Goal: Task Accomplishment & Management: Complete application form

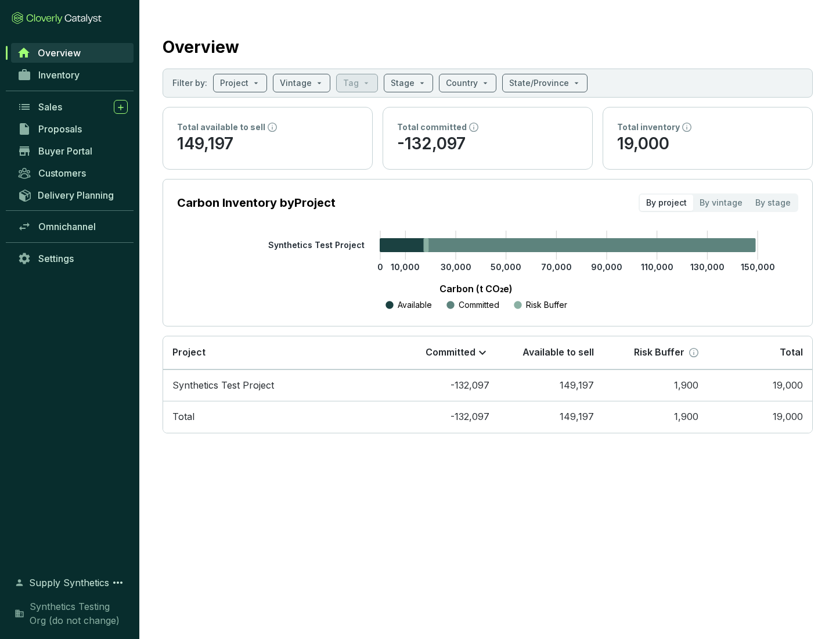
click at [73, 129] on span "Proposals" at bounding box center [60, 129] width 44 height 12
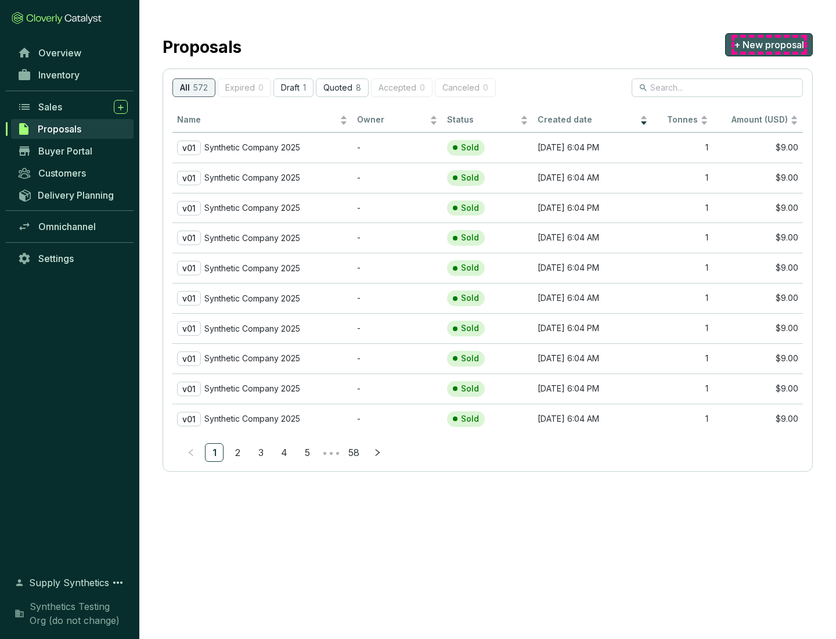
click at [769, 45] on span "+ New proposal" at bounding box center [769, 45] width 70 height 14
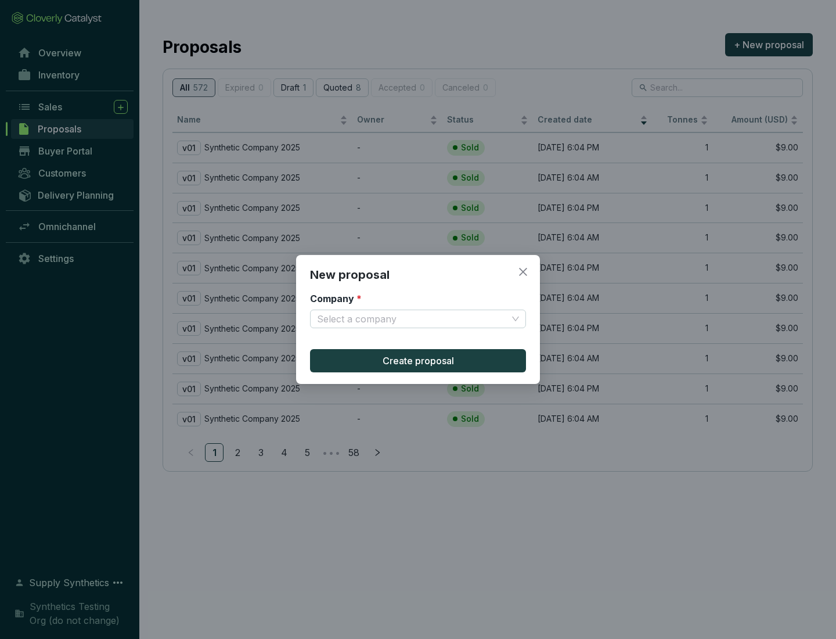
click at [412, 319] on input "Company *" at bounding box center [412, 318] width 190 height 17
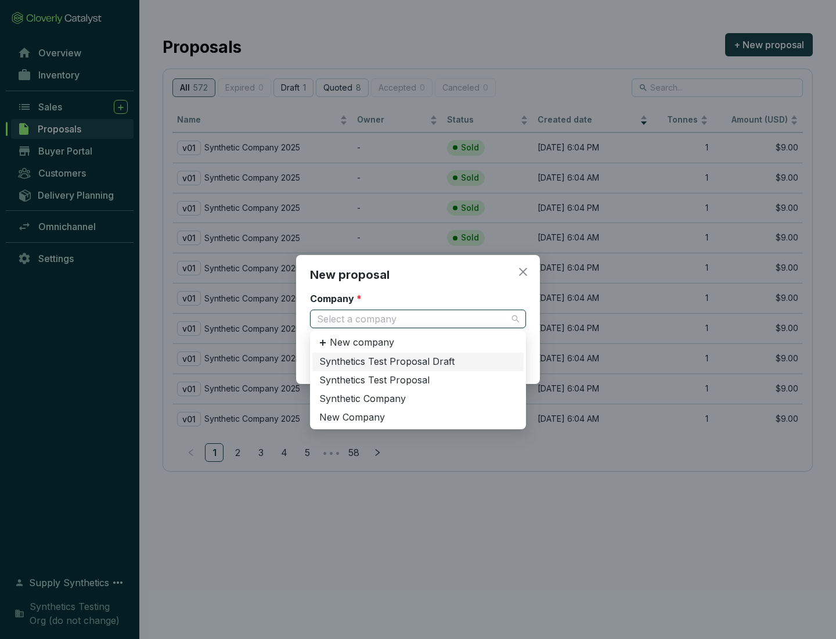
click at [418, 398] on div "Synthetic Company" at bounding box center [417, 399] width 197 height 13
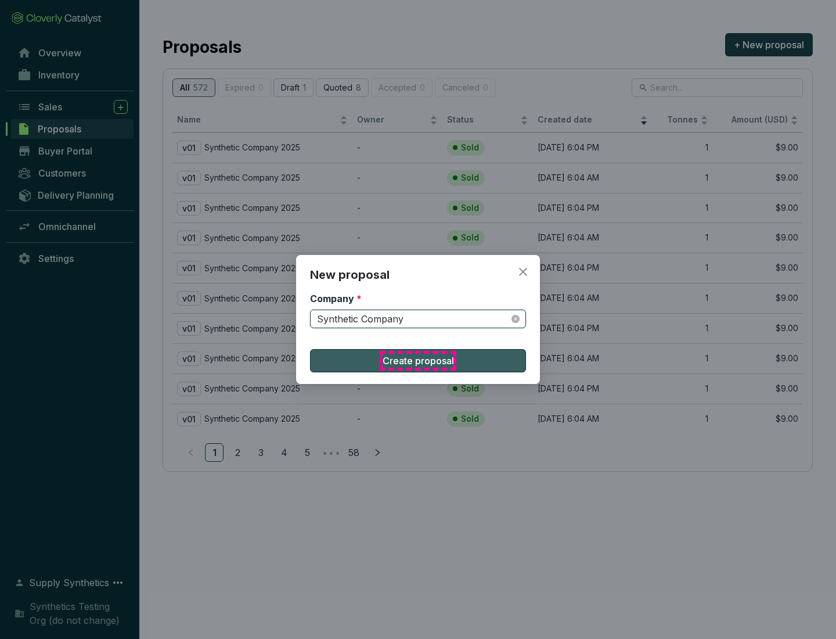
click at [418, 361] on span "Create proposal" at bounding box center [418, 361] width 71 height 14
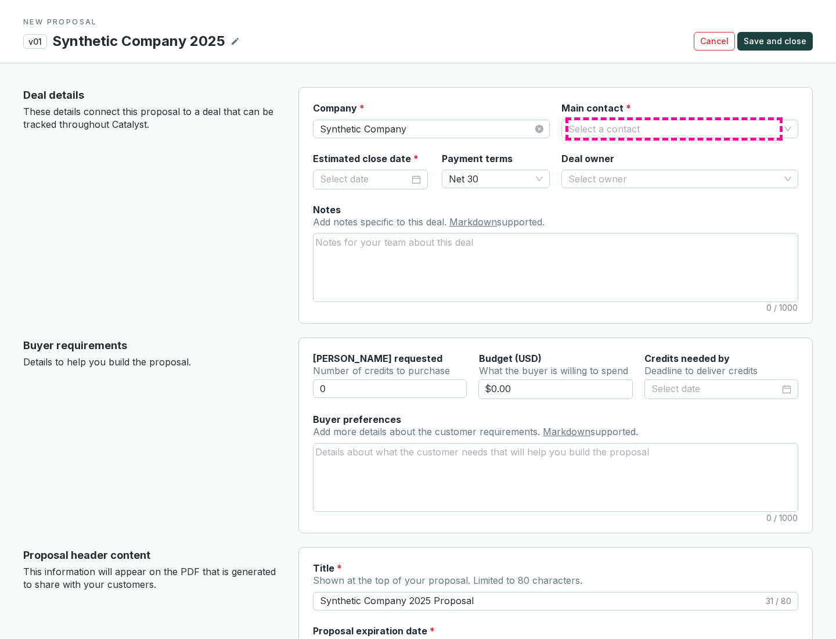
click at [674, 128] on input "Main contact *" at bounding box center [674, 128] width 211 height 17
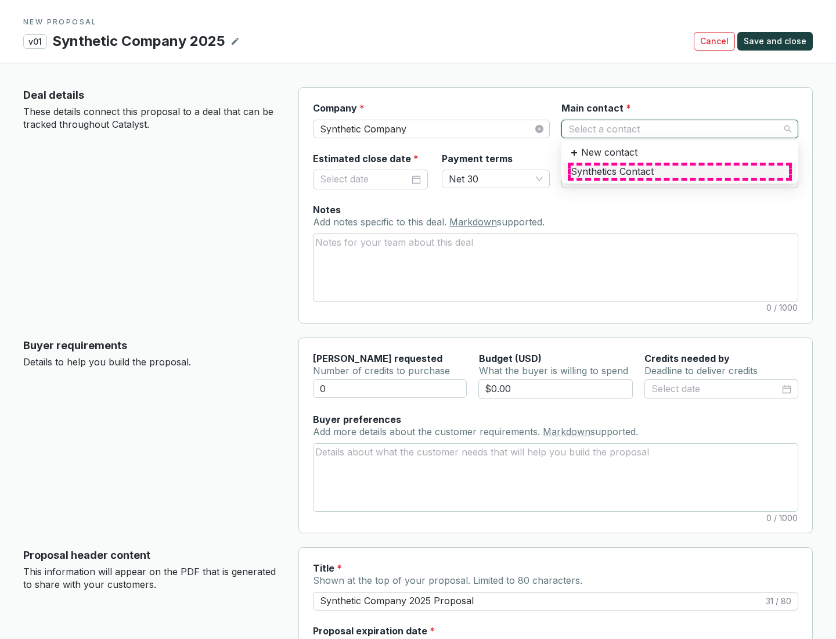
click at [679, 171] on div "Synthetics Contact" at bounding box center [680, 172] width 218 height 13
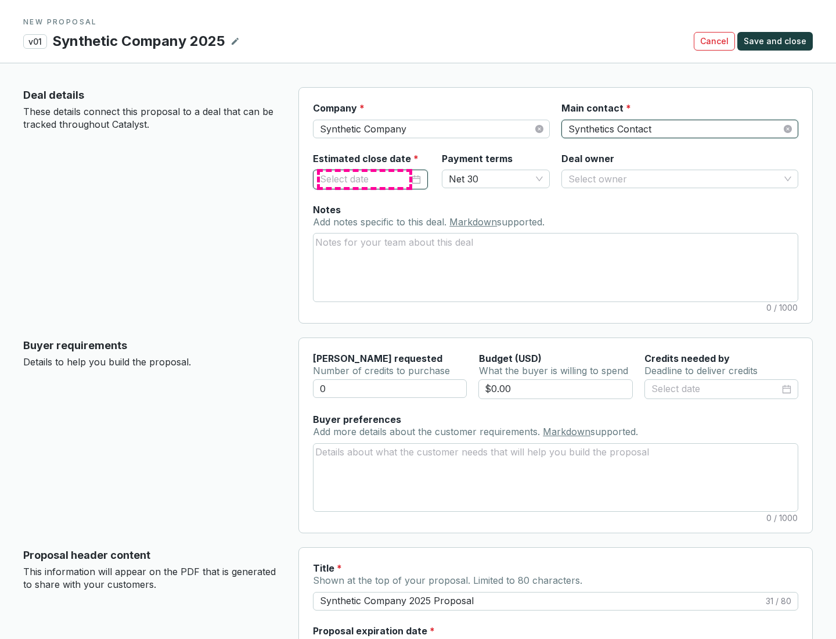
click at [365, 179] on input "Estimated close date *" at bounding box center [364, 179] width 89 height 15
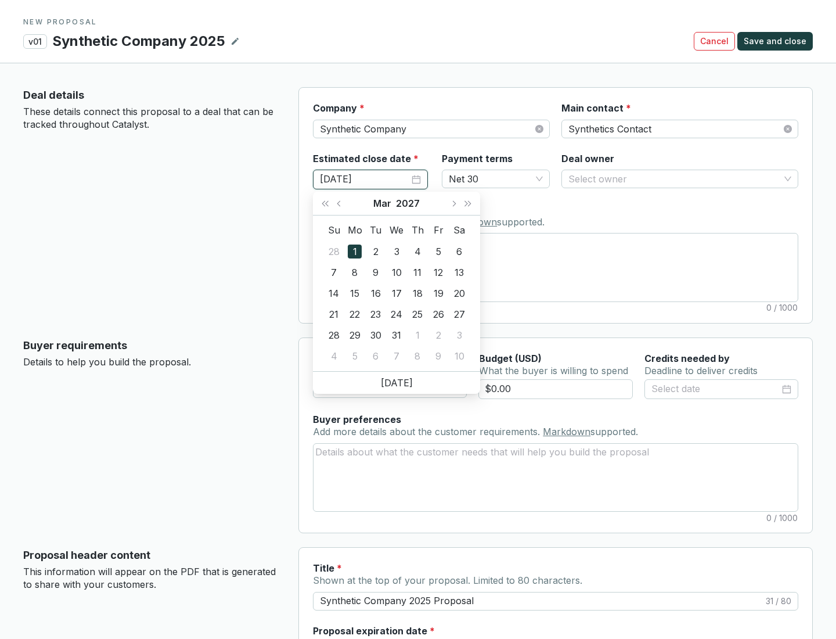
type input "[DATE]"
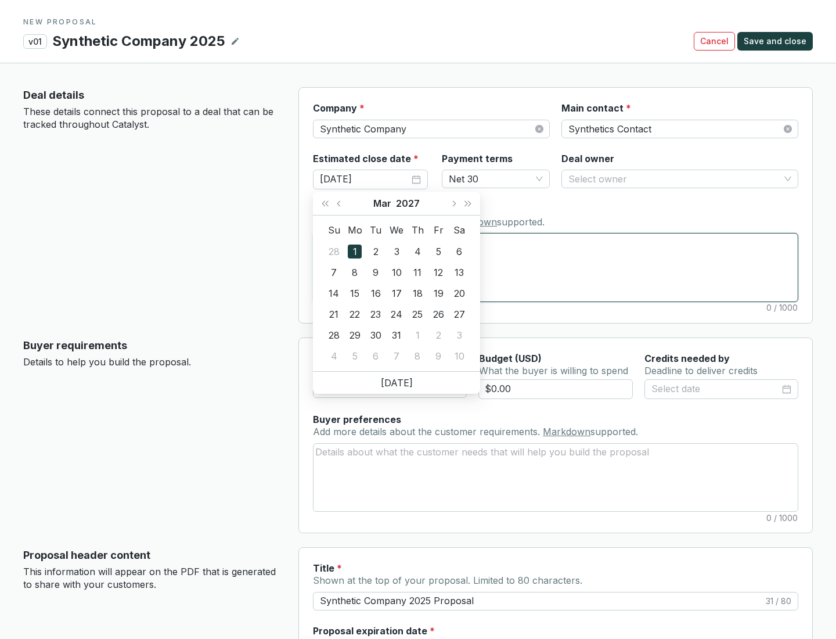
click at [556, 267] on textarea "Notes Add notes specific to this deal. Markdown supported." at bounding box center [556, 266] width 484 height 67
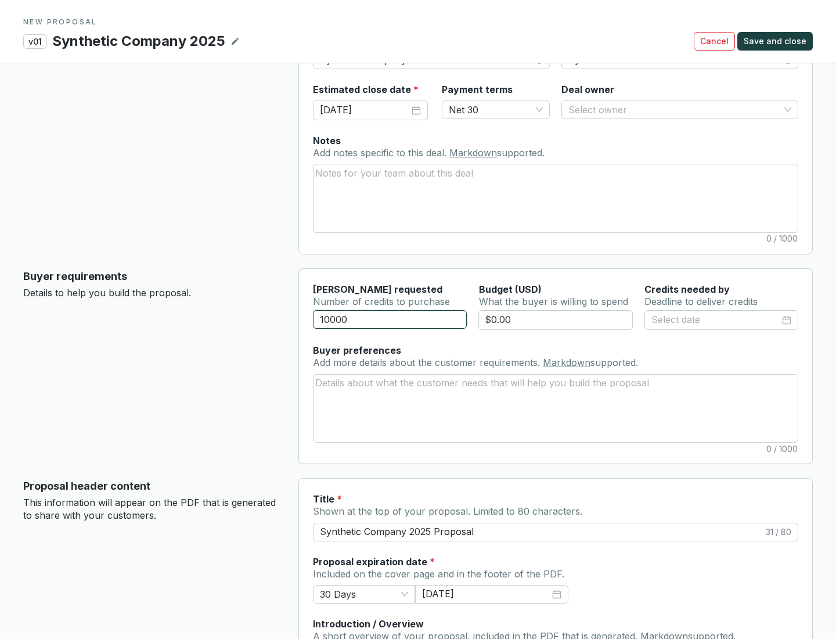
scroll to position [70, 0]
type input "10000"
type input "$0.00"
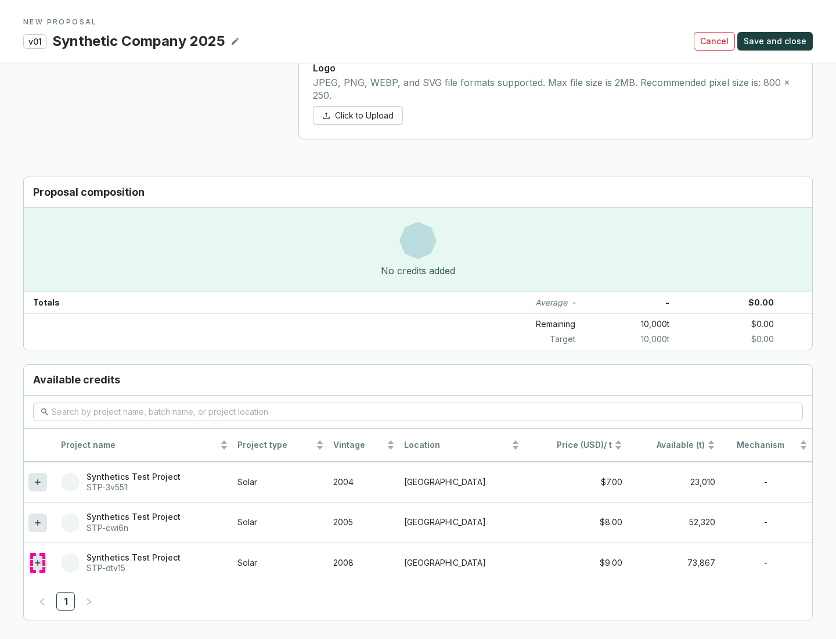
click at [38, 563] on icon at bounding box center [37, 562] width 5 height 5
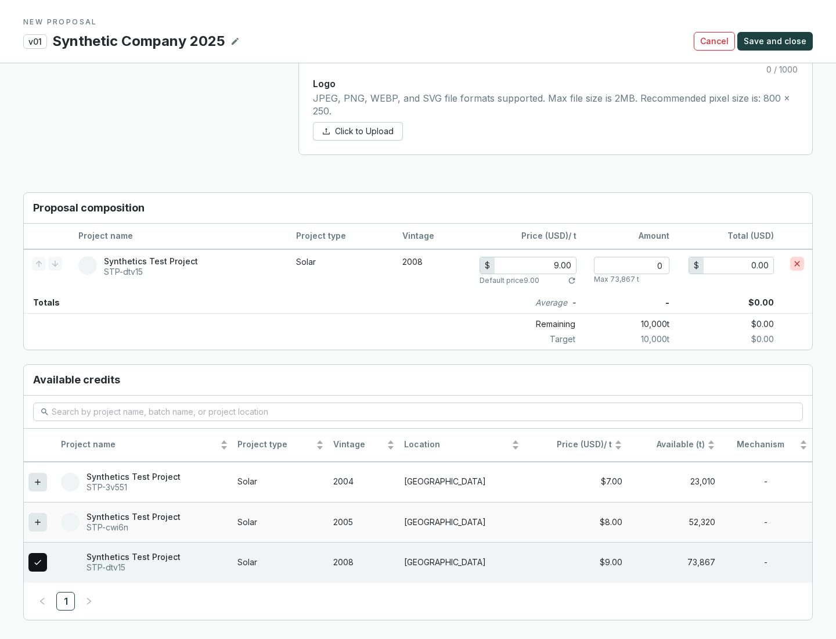
scroll to position [668, 0]
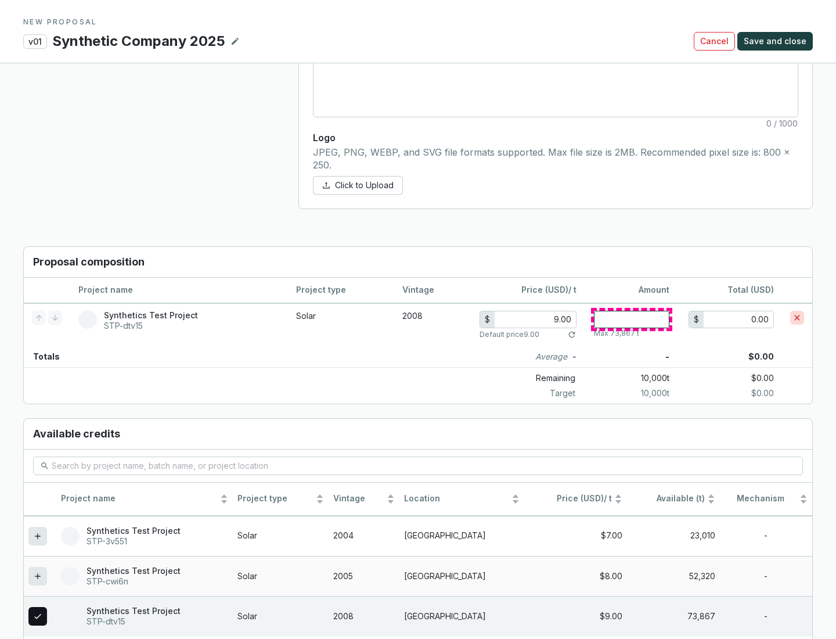
type input "1"
type input "9.00"
type input "1"
click at [777, 41] on span "Save and close" at bounding box center [775, 41] width 63 height 12
